Goal: Check status

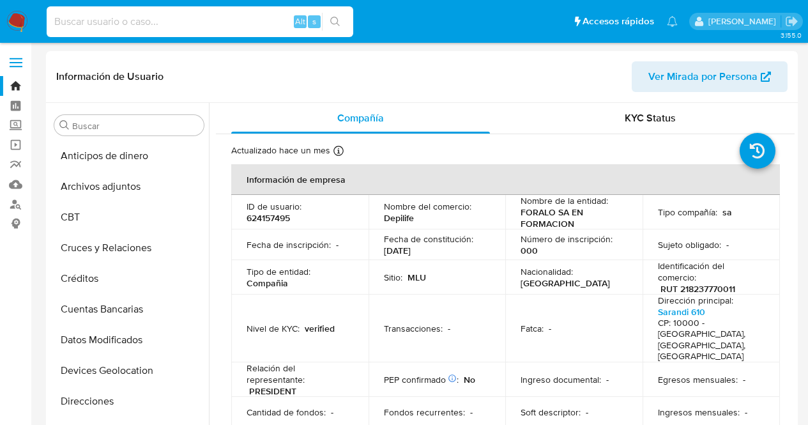
select select "10"
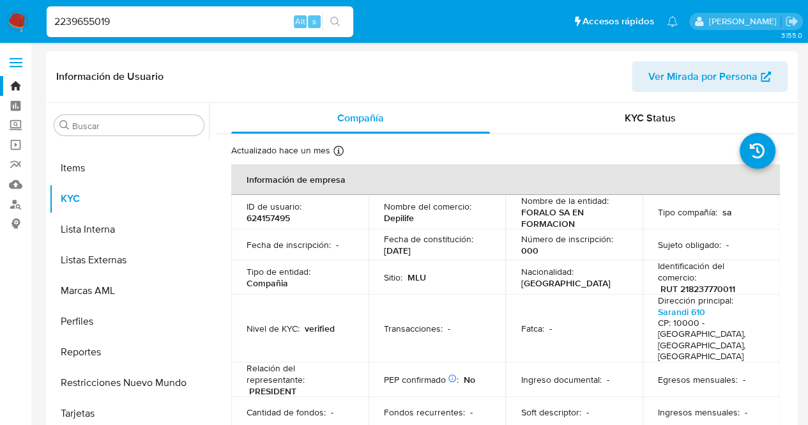
type input "2239655019"
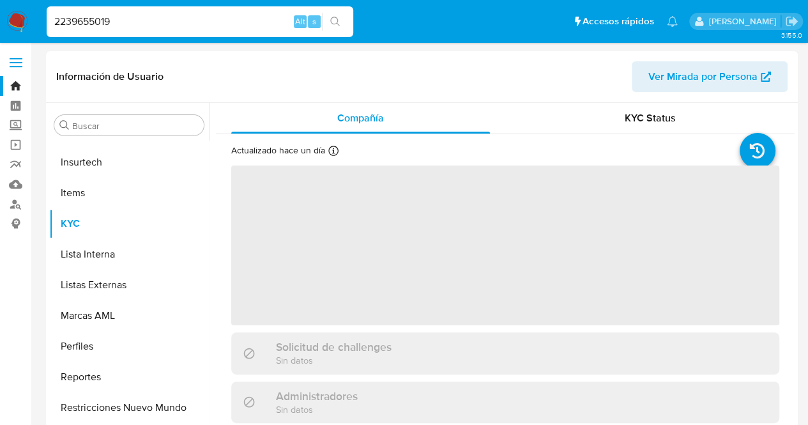
scroll to position [570, 0]
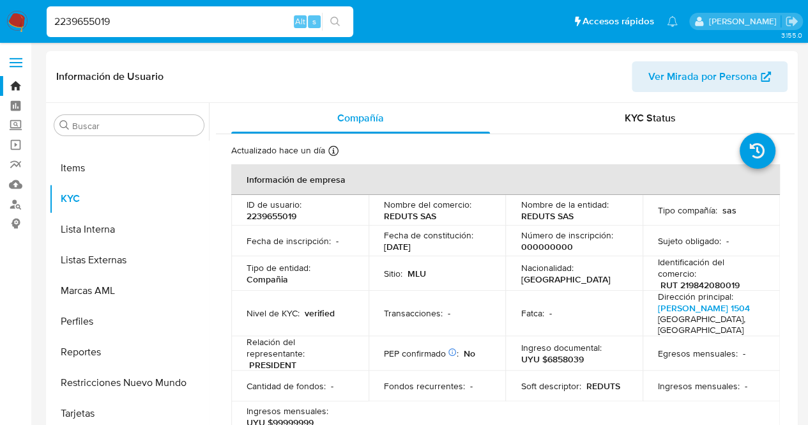
select select "10"
click at [572, 353] on p "UYU $6858039" at bounding box center [552, 358] width 63 height 11
copy p "6858039"
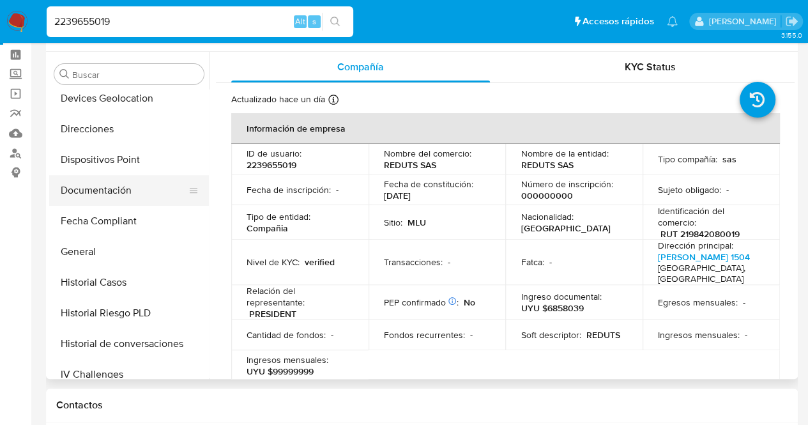
scroll to position [222, 0]
click at [162, 183] on button "Documentación" at bounding box center [123, 189] width 149 height 31
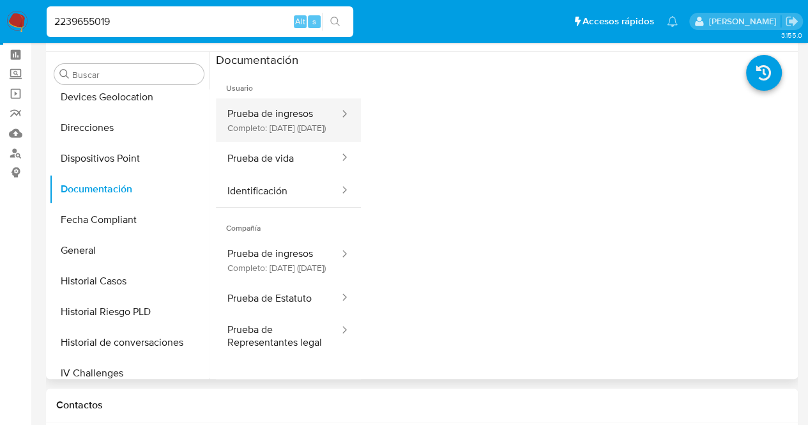
click at [307, 141] on button "Prueba de ingresos Completo: [DATE] ([DATE])" at bounding box center [278, 119] width 125 height 43
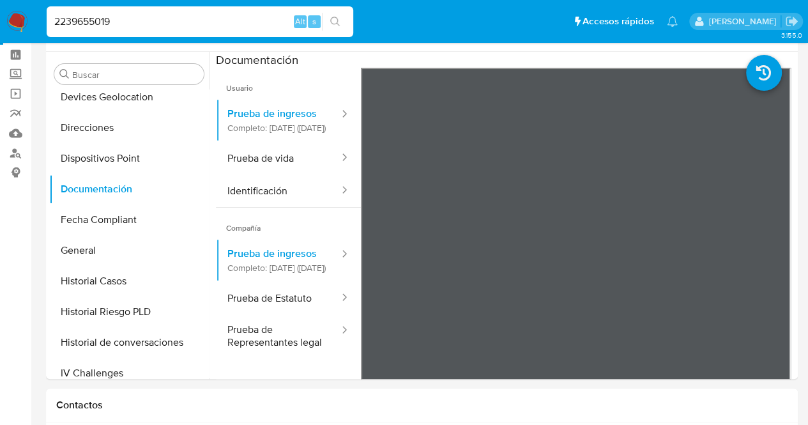
click at [98, 247] on button "General" at bounding box center [123, 250] width 149 height 31
